Goal: Use online tool/utility: Utilize a website feature to perform a specific function

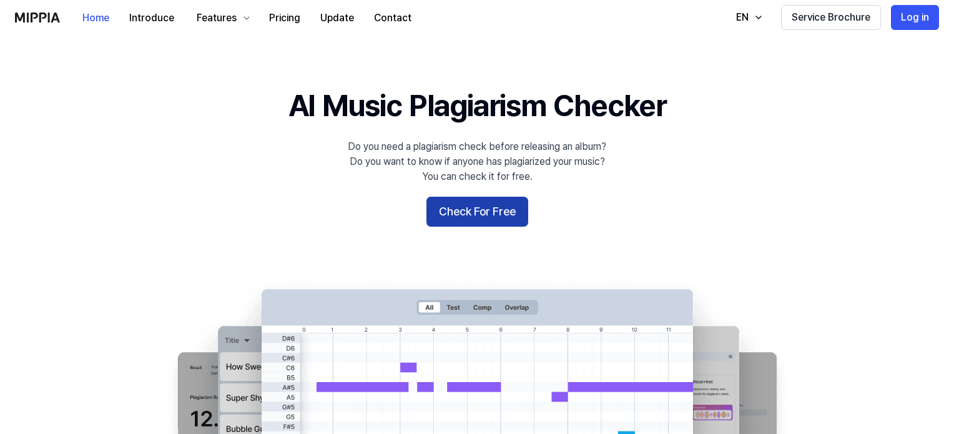
click at [461, 212] on button "Check For Free" at bounding box center [477, 212] width 102 height 30
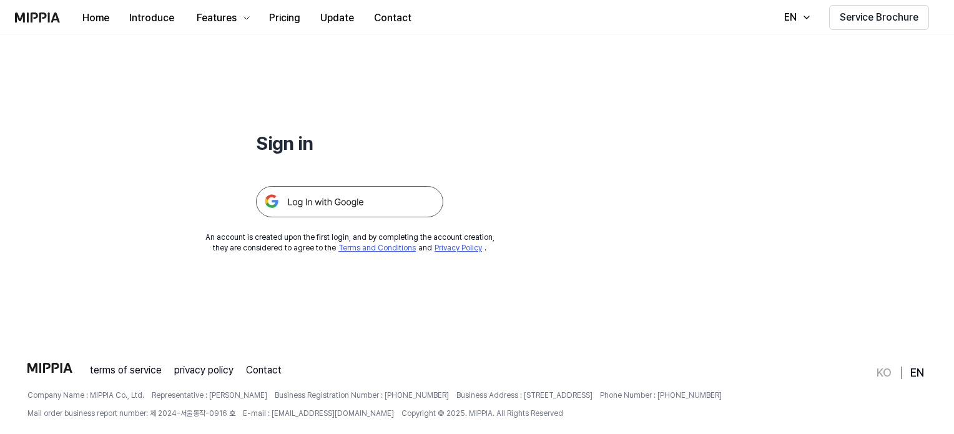
scroll to position [120, 0]
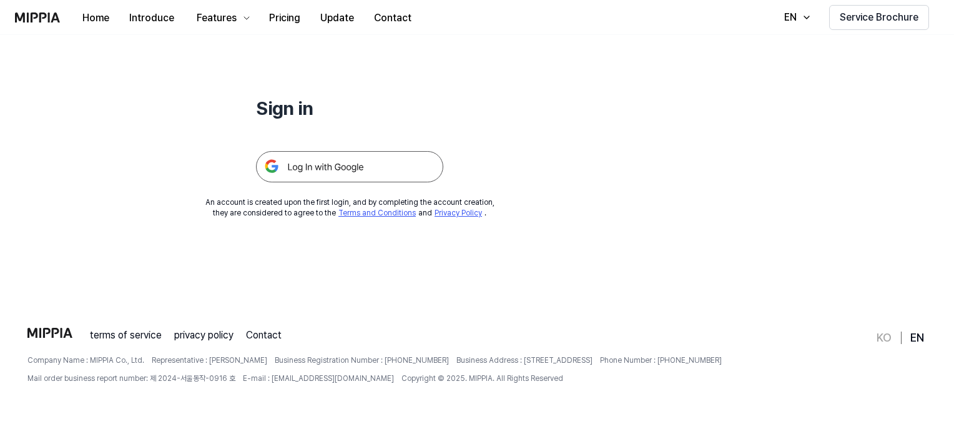
click at [347, 161] on img at bounding box center [349, 166] width 187 height 31
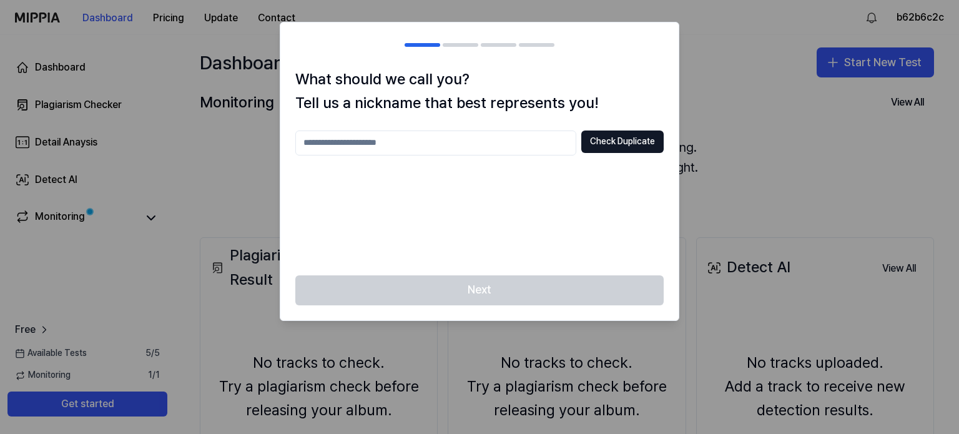
click at [373, 133] on input "text" at bounding box center [435, 143] width 281 height 25
type input "********"
click at [644, 137] on button "Check Duplicate" at bounding box center [622, 142] width 82 height 22
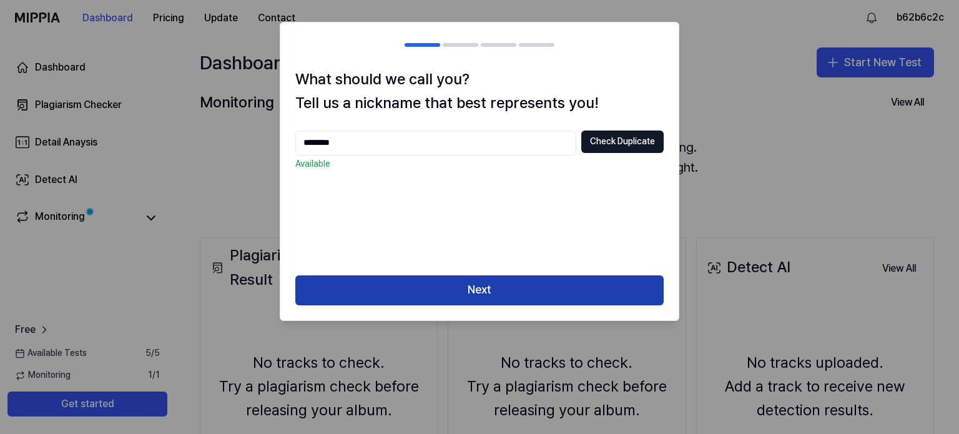
click at [517, 287] on button "Next" at bounding box center [479, 290] width 368 height 30
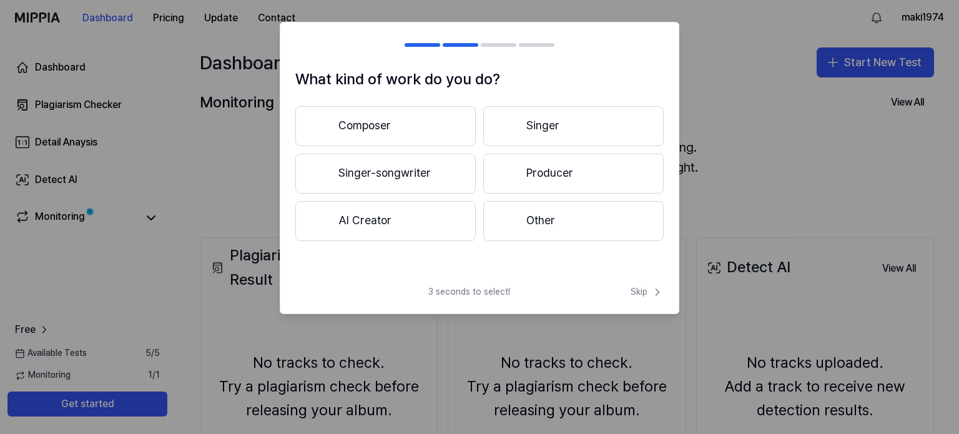
click at [545, 234] on button "Other" at bounding box center [573, 221] width 180 height 40
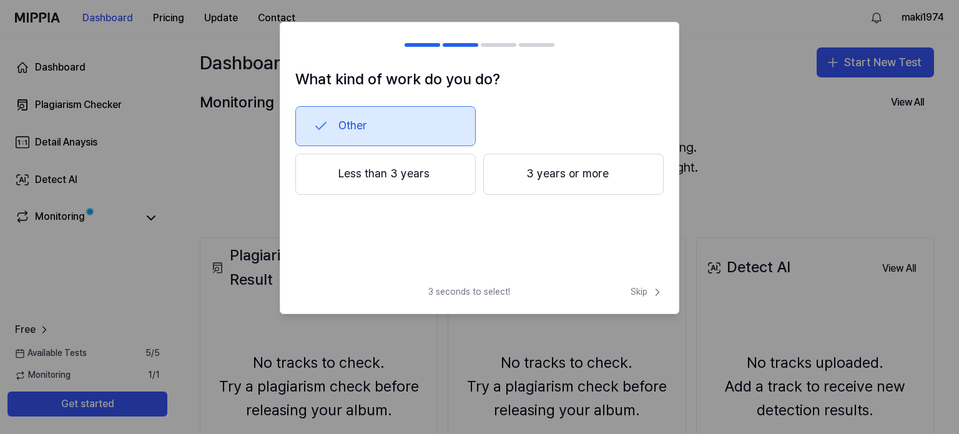
click at [446, 174] on button "Less than 3 years" at bounding box center [385, 174] width 180 height 41
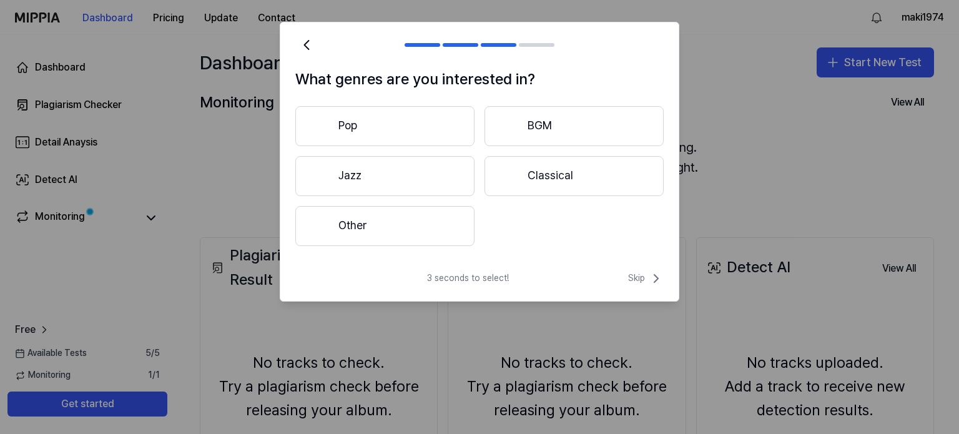
click at [435, 232] on button "Other" at bounding box center [384, 226] width 179 height 40
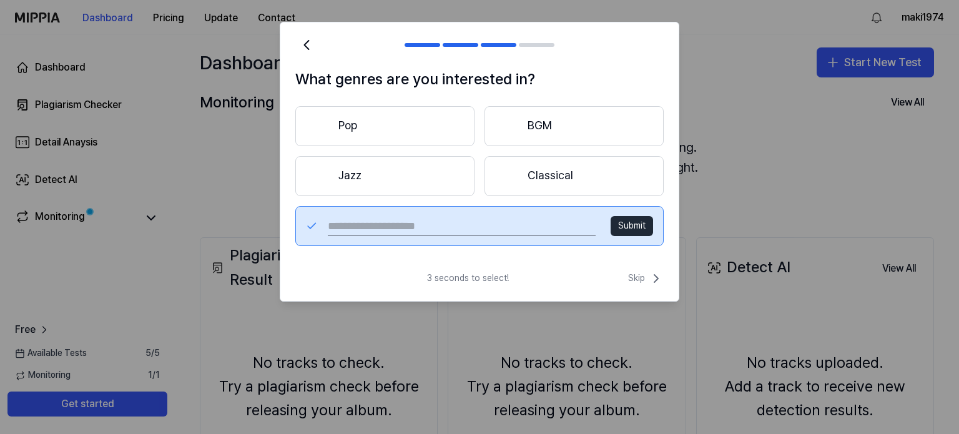
click at [425, 219] on input "text" at bounding box center [462, 226] width 268 height 20
click at [406, 227] on input "text" at bounding box center [462, 226] width 268 height 20
type input "****"
click at [624, 223] on button "Submit" at bounding box center [632, 226] width 42 height 20
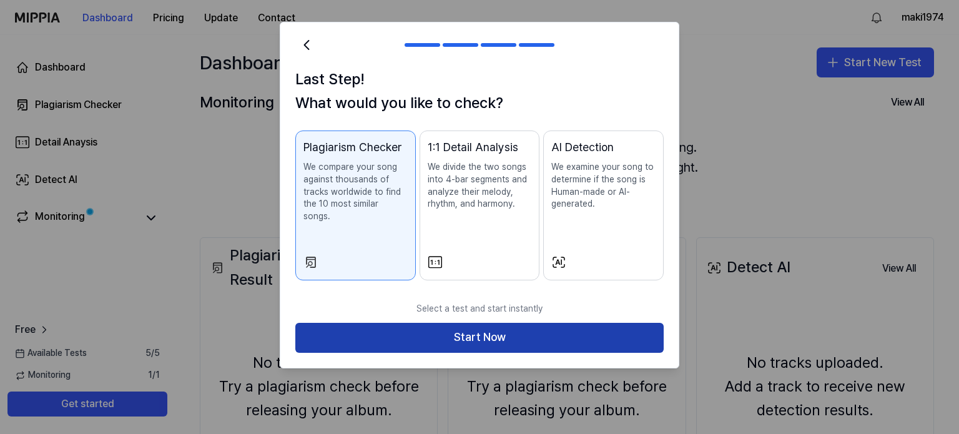
click at [518, 323] on button "Start Now" at bounding box center [479, 338] width 368 height 30
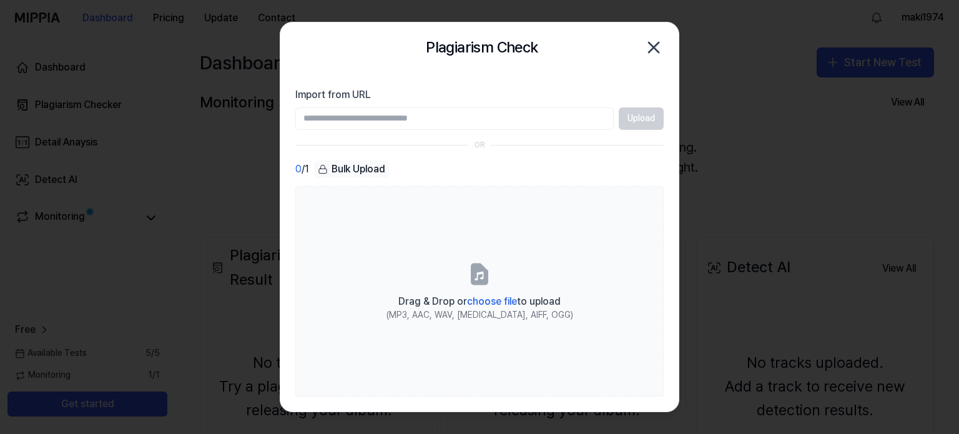
click at [384, 113] on input "Import from URL" at bounding box center [454, 118] width 318 height 22
paste input "**********"
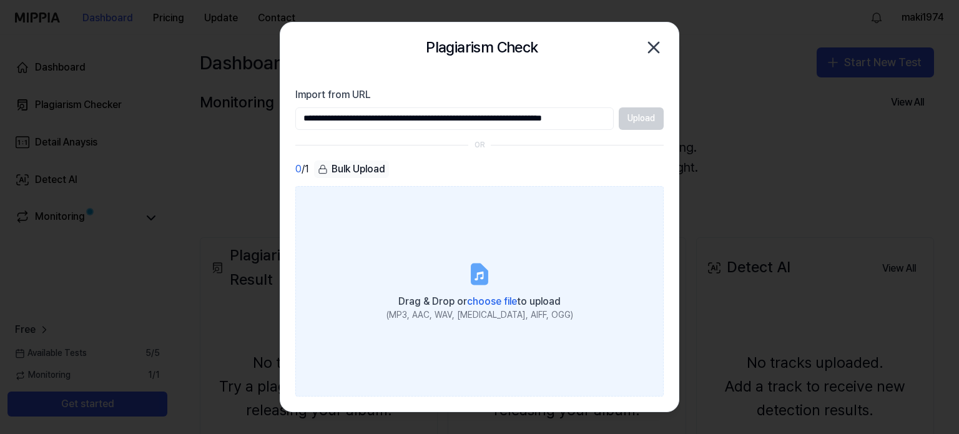
scroll to position [0, 41]
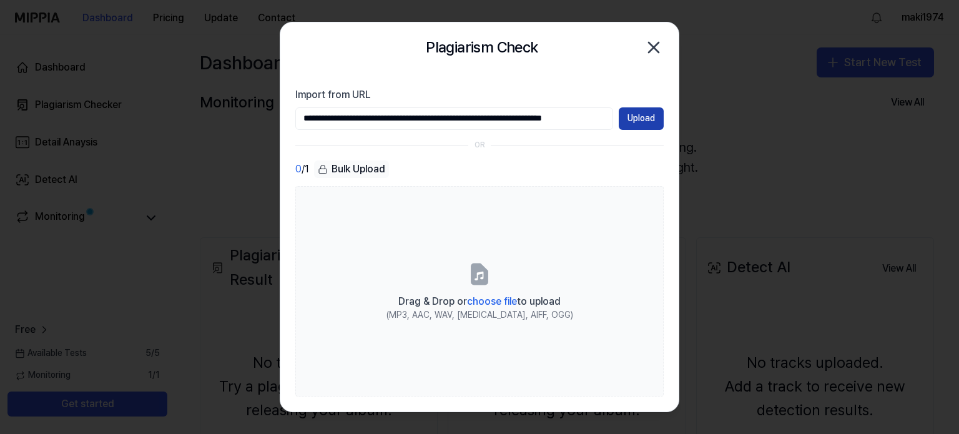
type input "**********"
click at [639, 116] on button "Upload" at bounding box center [641, 118] width 45 height 22
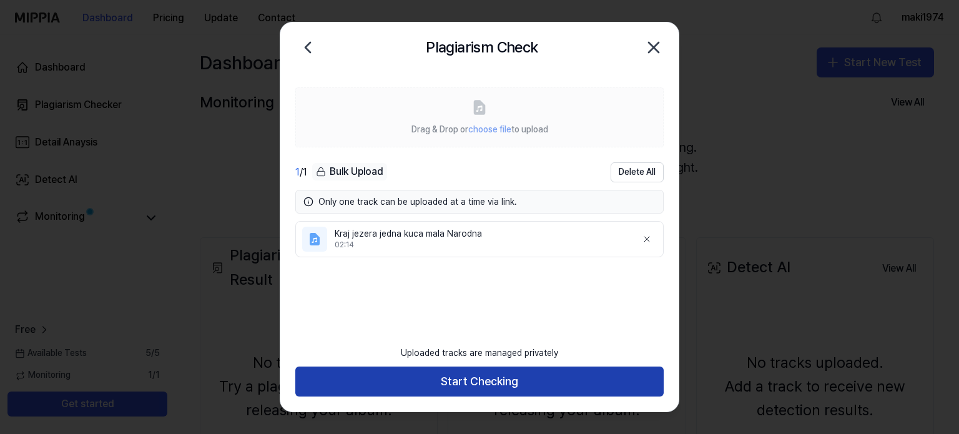
click at [440, 380] on button "Start Checking" at bounding box center [479, 382] width 368 height 30
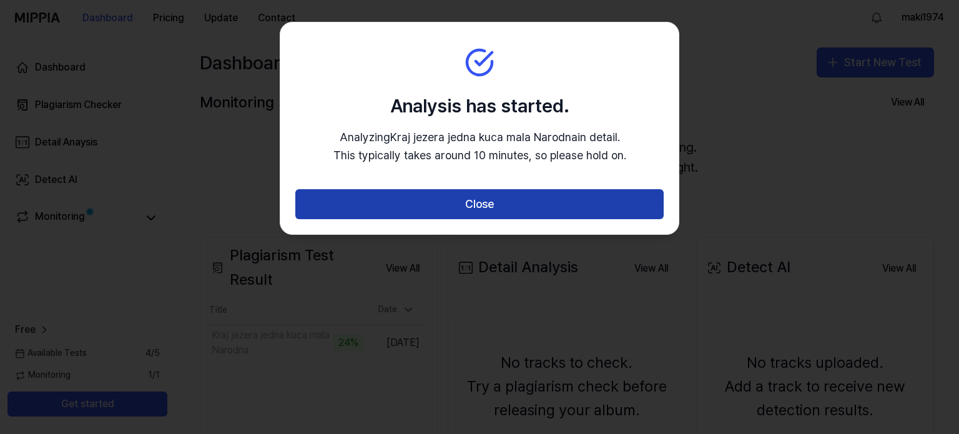
click at [515, 214] on button "Close" at bounding box center [479, 204] width 368 height 30
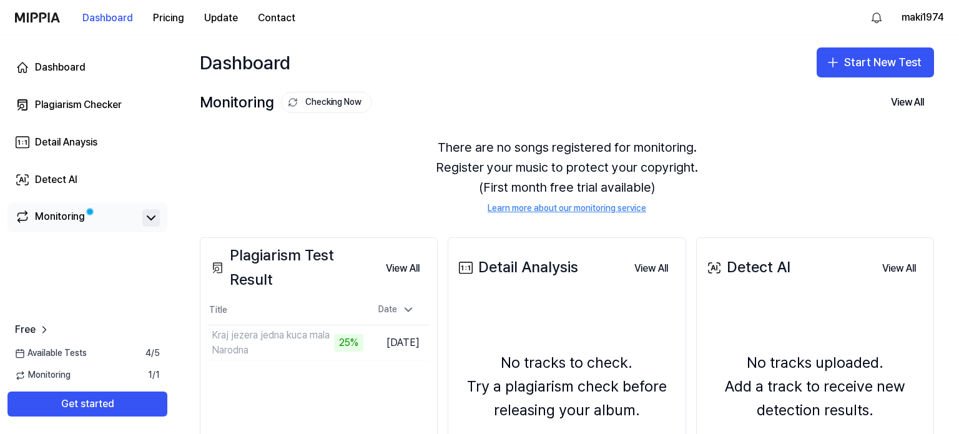
click at [149, 215] on icon at bounding box center [151, 217] width 15 height 15
click at [121, 14] on button "Dashboard" at bounding box center [107, 18] width 71 height 25
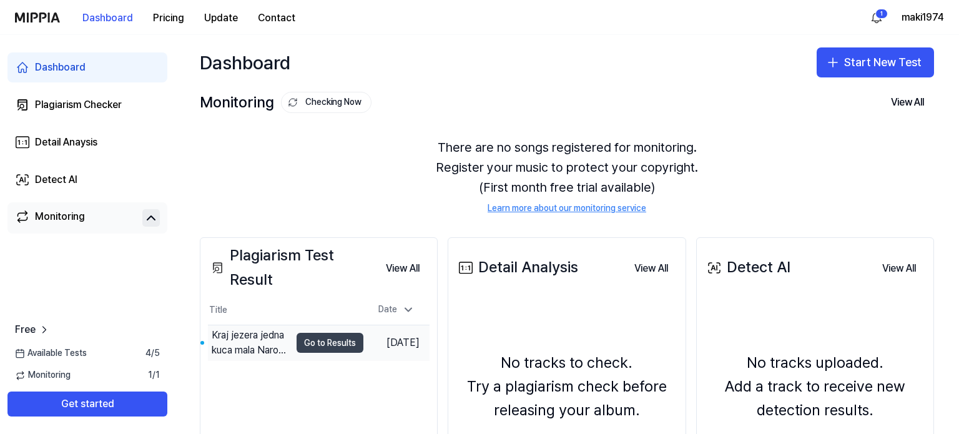
click at [309, 345] on button "Go to Results" at bounding box center [330, 343] width 67 height 20
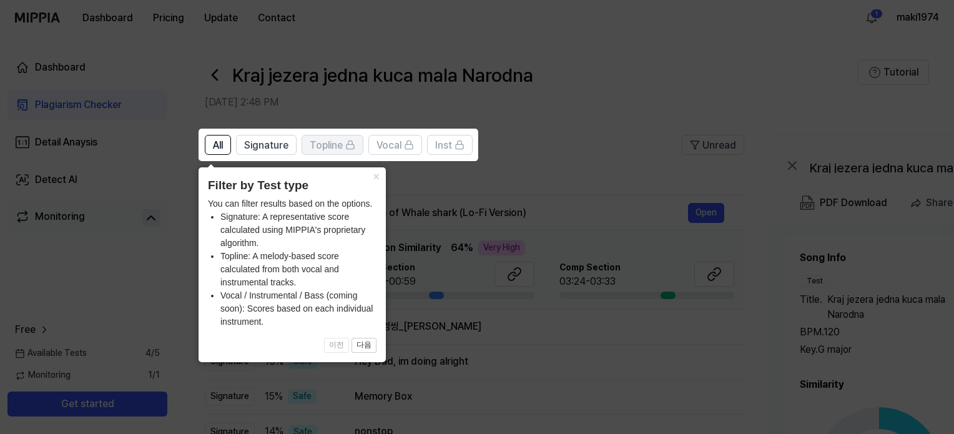
click at [317, 145] on span "Topline" at bounding box center [326, 145] width 33 height 15
click at [380, 177] on button "×" at bounding box center [376, 175] width 20 height 17
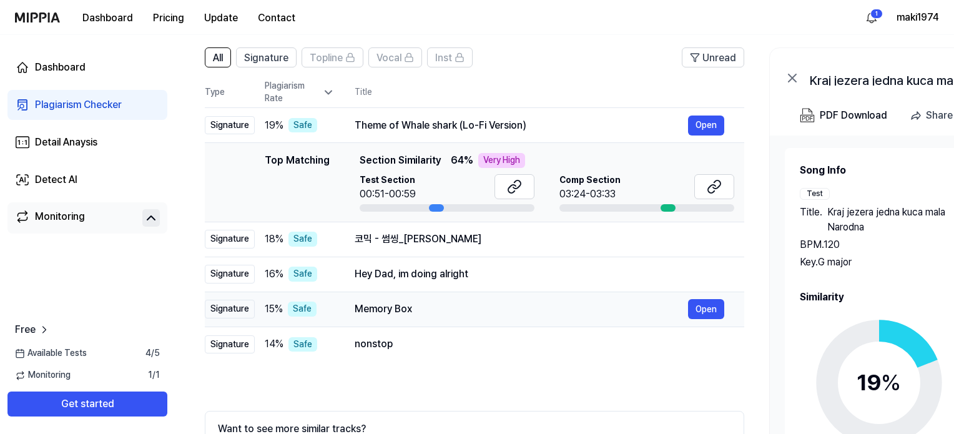
scroll to position [70, 0]
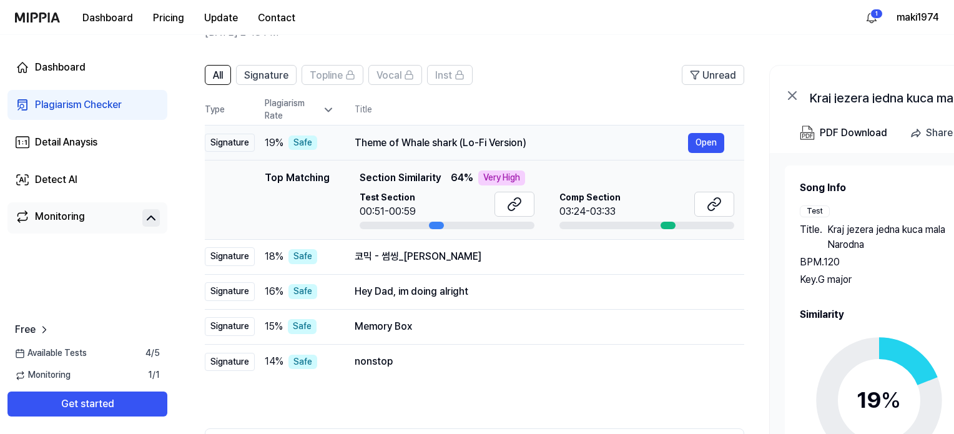
drag, startPoint x: 352, startPoint y: 137, endPoint x: 506, endPoint y: 139, distance: 153.6
click at [501, 140] on td "Theme of Whale shark (Lo-Fi Version) Open" at bounding box center [540, 143] width 410 height 35
drag, startPoint x: 507, startPoint y: 139, endPoint x: 577, endPoint y: 134, distance: 70.1
click at [508, 139] on div "Theme of Whale shark (Lo-Fi Version)" at bounding box center [521, 143] width 333 height 15
click at [712, 140] on button "Open" at bounding box center [706, 143] width 36 height 20
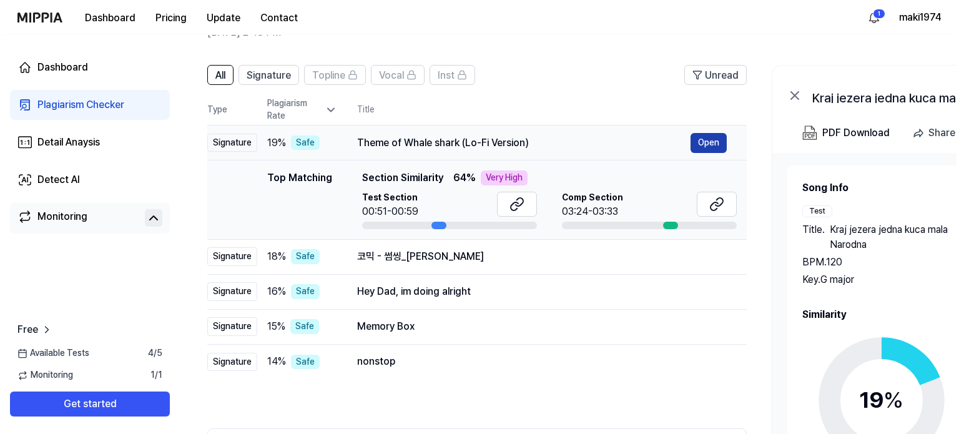
scroll to position [0, 0]
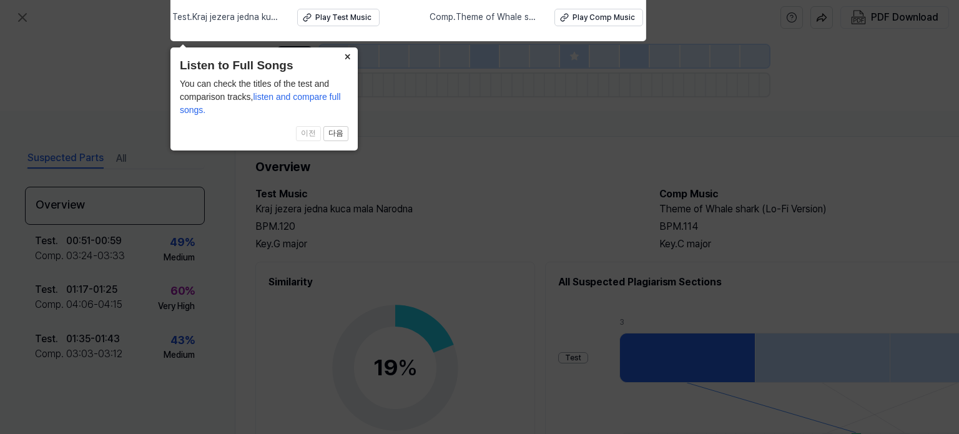
click at [341, 56] on button "×" at bounding box center [348, 55] width 20 height 17
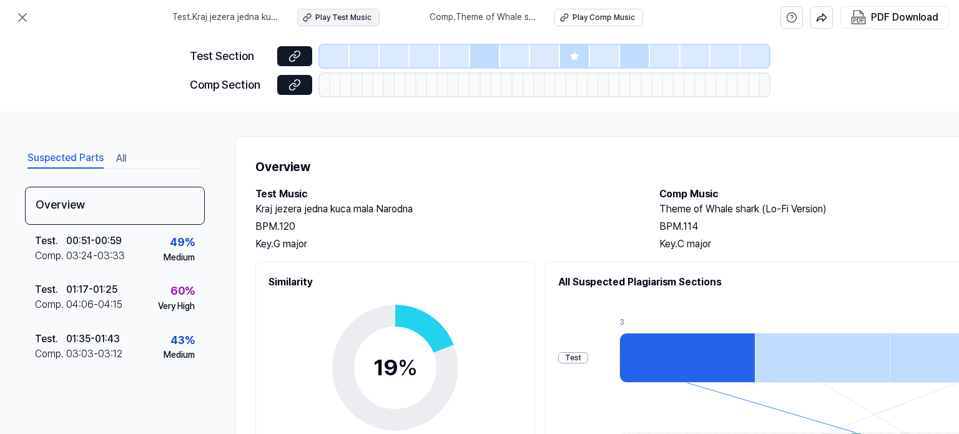
click at [356, 22] on button "Play Test Music" at bounding box center [338, 17] width 82 height 17
click at [577, 14] on div "Play Comp Music" at bounding box center [604, 17] width 62 height 11
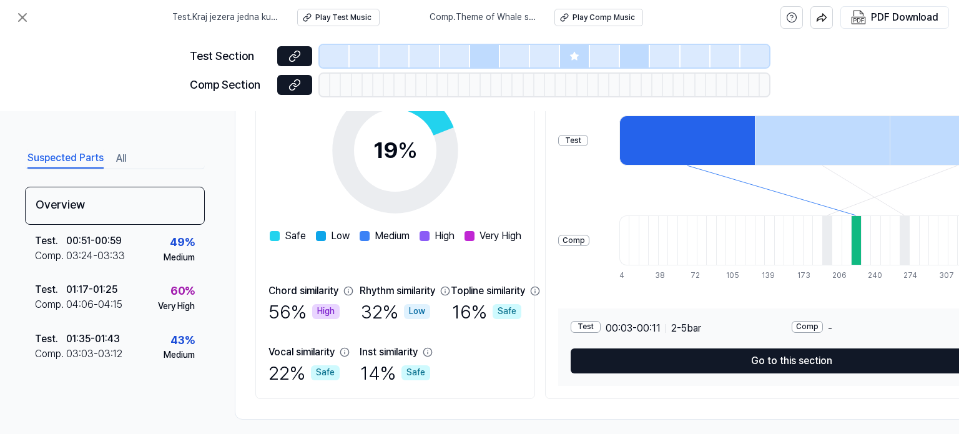
scroll to position [232, 0]
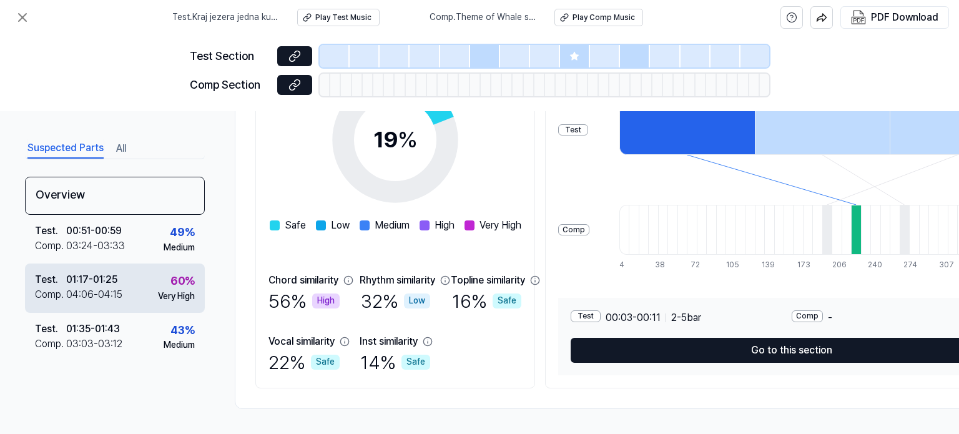
click at [137, 279] on div "Test . 01:17 - 01:25 Comp . 04:06 - 04:15 60 % Very High" at bounding box center [115, 288] width 180 height 49
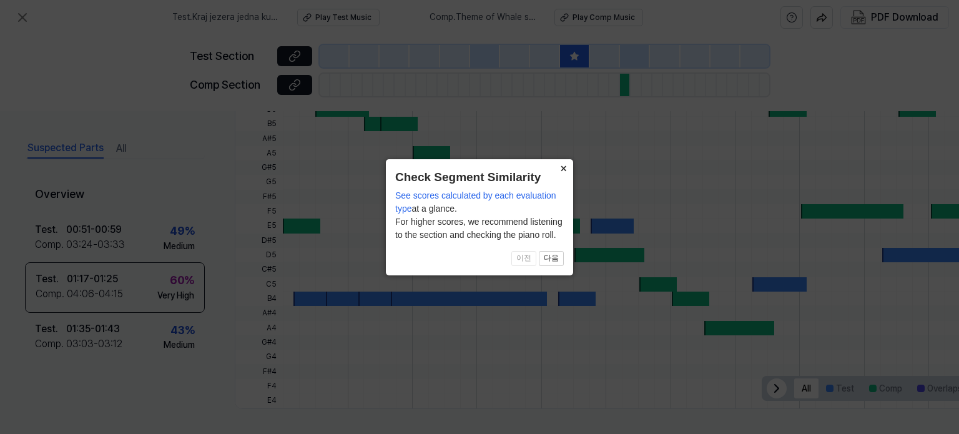
click at [566, 172] on button "×" at bounding box center [563, 167] width 20 height 17
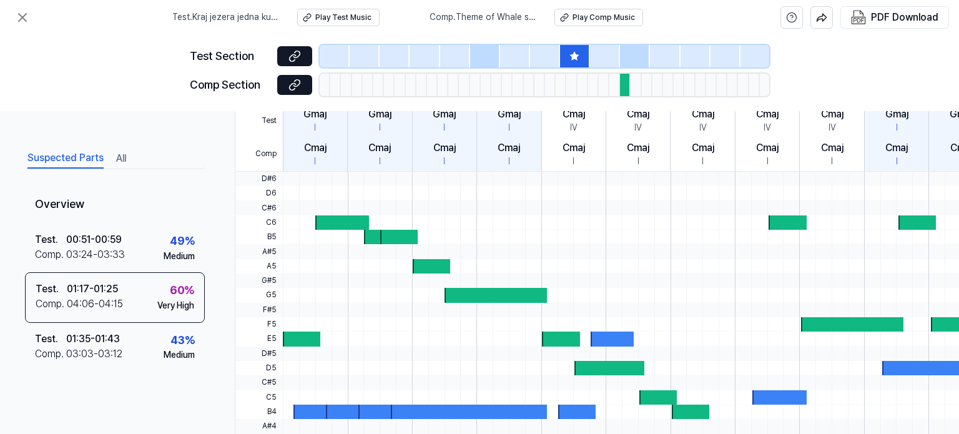
scroll to position [176, 0]
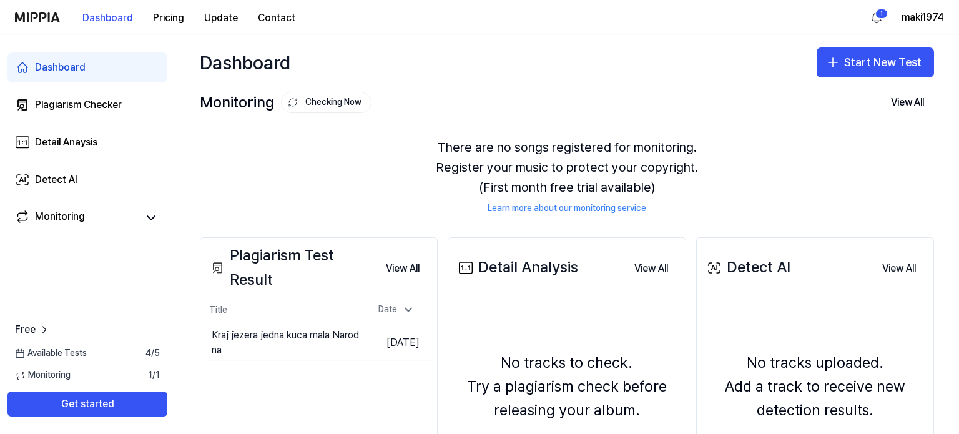
click at [528, 76] on div "Dashboard Start New Test" at bounding box center [567, 62] width 784 height 55
click at [864, 64] on button "Start New Test" at bounding box center [875, 62] width 117 height 30
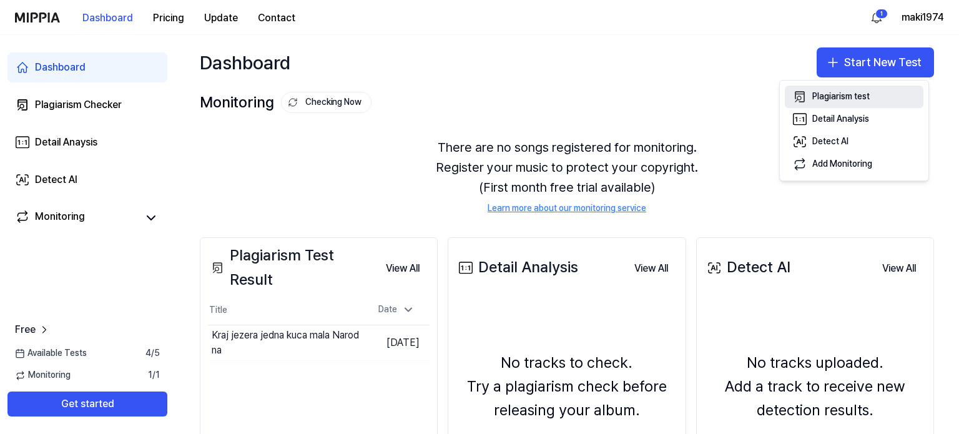
click at [832, 93] on div "Plagiarism test" at bounding box center [840, 97] width 57 height 12
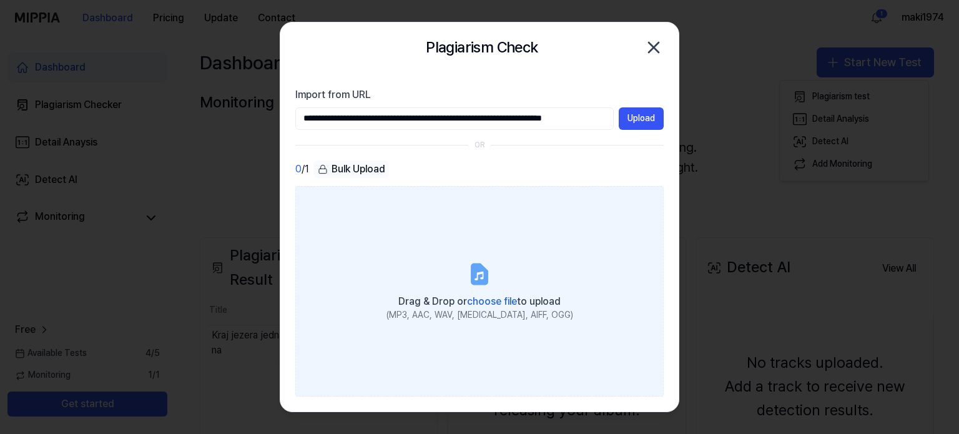
scroll to position [0, 44]
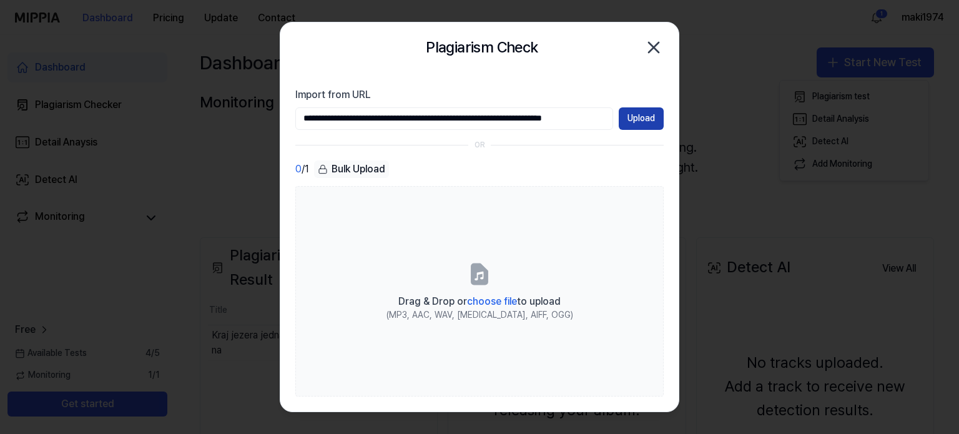
type input "**********"
click at [639, 117] on button "Upload" at bounding box center [641, 118] width 45 height 22
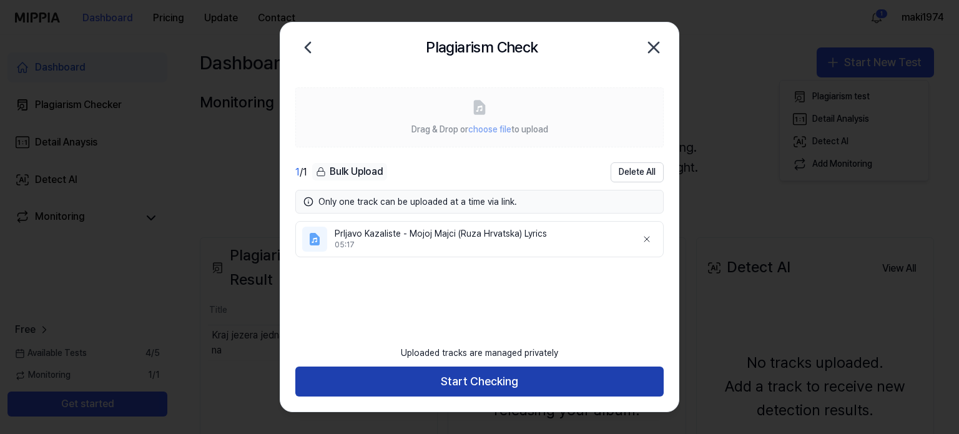
click at [514, 385] on button "Start Checking" at bounding box center [479, 382] width 368 height 30
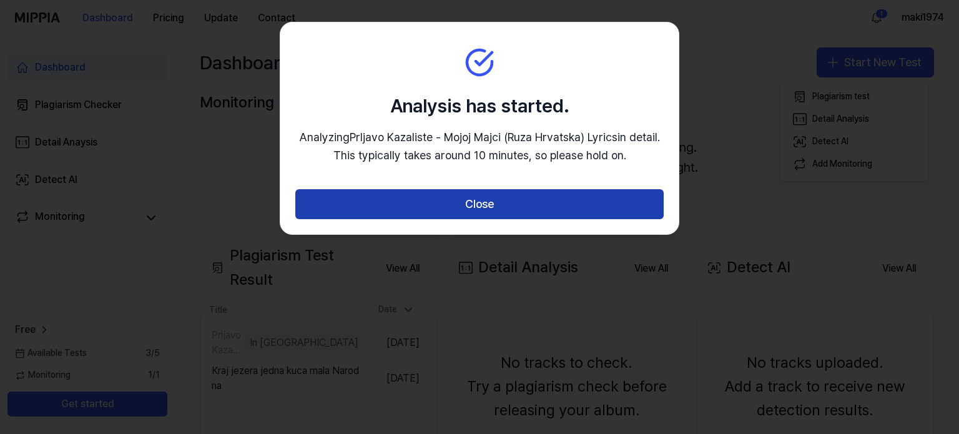
click at [528, 208] on button "Close" at bounding box center [479, 204] width 368 height 30
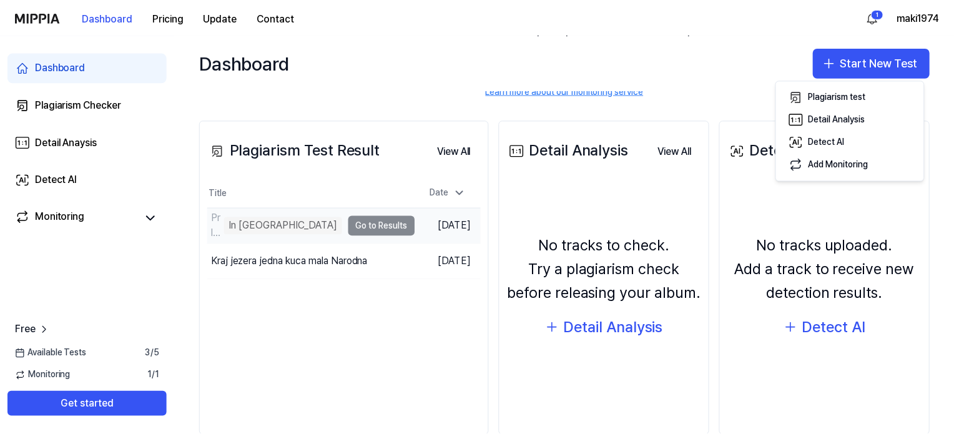
scroll to position [125, 0]
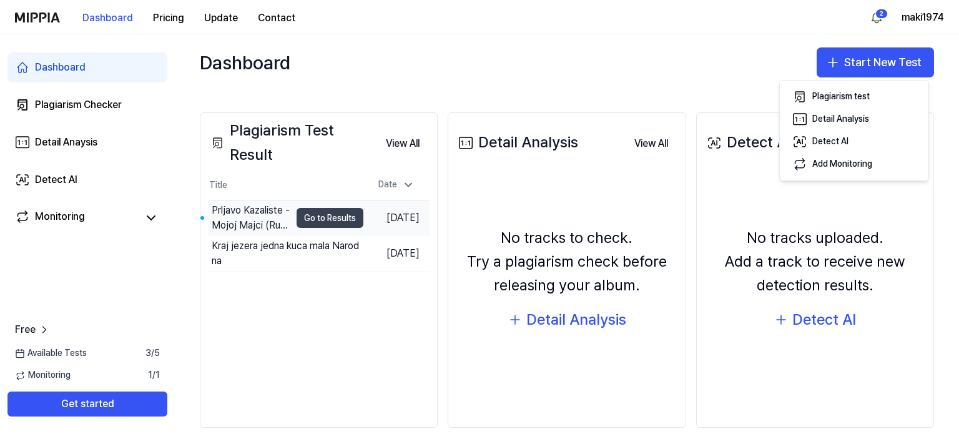
click at [315, 214] on button "Go to Results" at bounding box center [330, 218] width 67 height 20
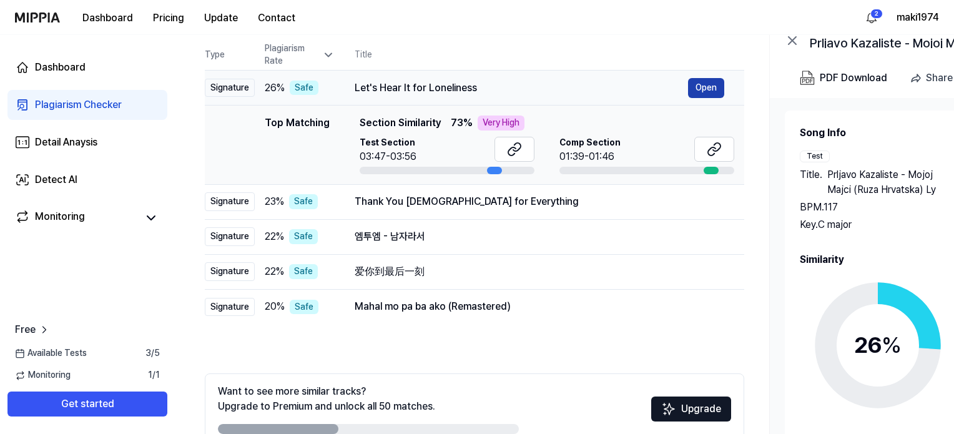
click at [706, 82] on button "Open" at bounding box center [706, 88] width 36 height 20
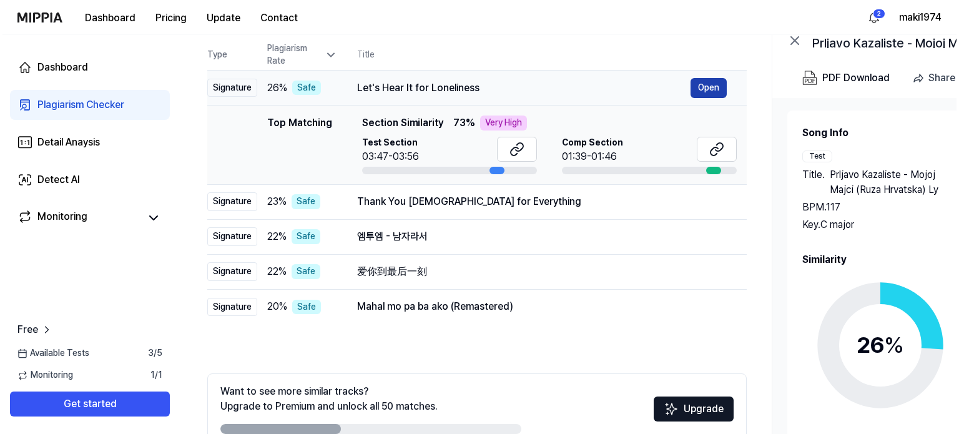
scroll to position [0, 0]
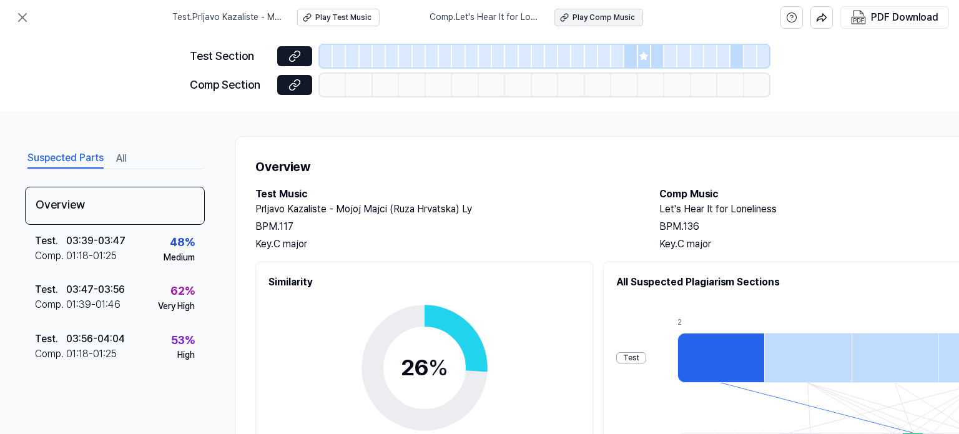
click at [617, 12] on div "Play Comp Music" at bounding box center [604, 17] width 62 height 11
